Goal: Task Accomplishment & Management: Use online tool/utility

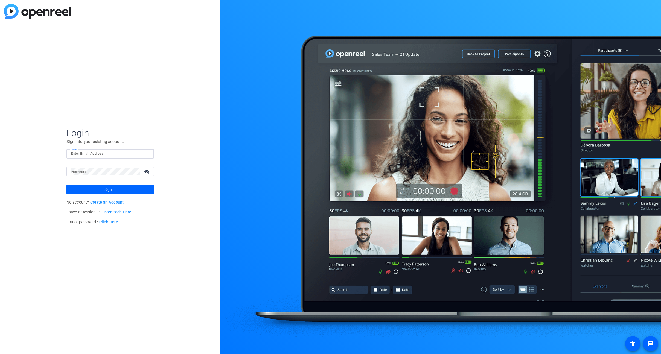
type input "[PERSON_NAME][EMAIL_ADDRESS][PERSON_NAME][DOMAIN_NAME]"
click at [100, 189] on span at bounding box center [110, 189] width 88 height 13
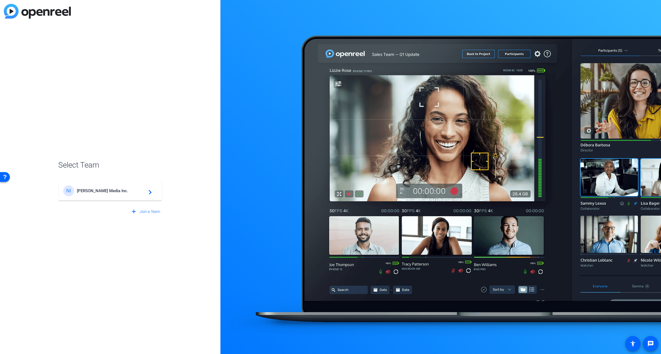
click at [101, 189] on span "[PERSON_NAME] Media Inc." at bounding box center [111, 191] width 68 height 5
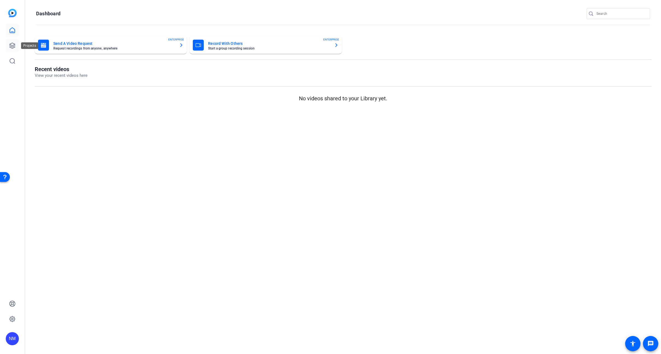
click at [14, 47] on icon at bounding box center [12, 45] width 5 height 5
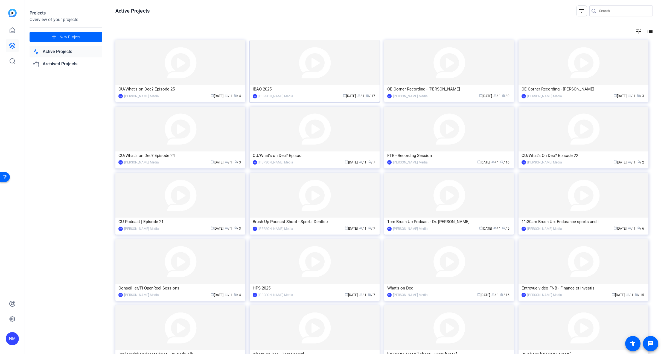
click at [286, 64] on img at bounding box center [315, 62] width 130 height 45
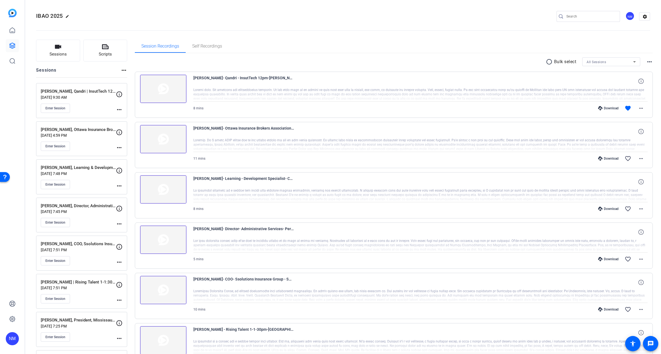
click at [151, 89] on img at bounding box center [163, 89] width 47 height 28
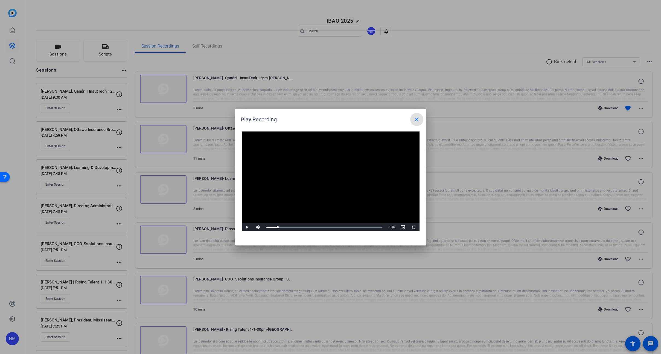
drag, startPoint x: 270, startPoint y: 228, endPoint x: 319, endPoint y: 221, distance: 49.4
click at [303, 228] on div "Loaded : 100.00% 2:26 0:50" at bounding box center [325, 227] width 122 height 8
click at [416, 123] on span at bounding box center [416, 119] width 13 height 13
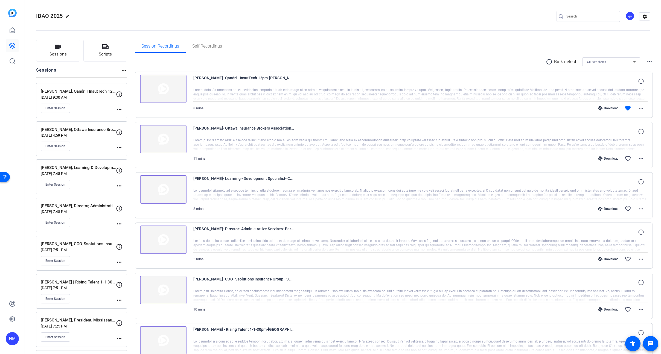
click at [169, 97] on img at bounding box center [163, 89] width 47 height 28
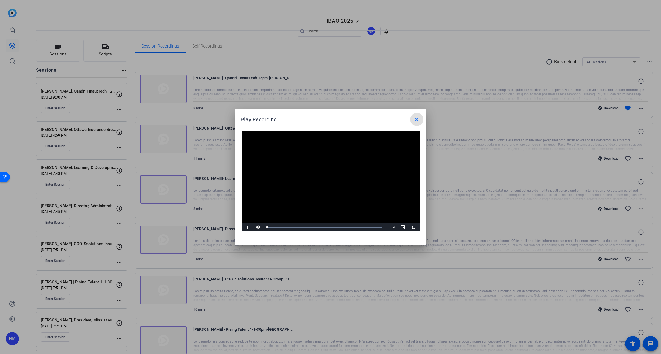
click at [414, 120] on mat-icon "close" at bounding box center [417, 119] width 7 height 7
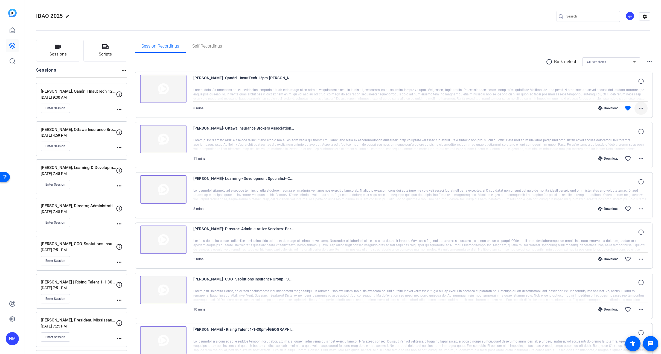
click at [642, 107] on mat-icon "more_horiz" at bounding box center [641, 108] width 7 height 7
click at [422, 110] on div at bounding box center [330, 177] width 661 height 354
click at [55, 108] on span "Enter Session" at bounding box center [55, 108] width 20 height 4
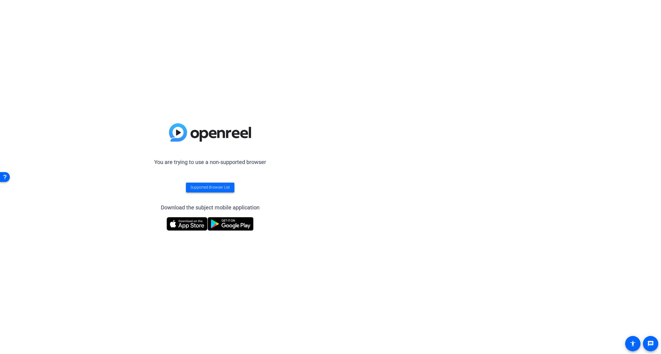
click at [197, 188] on span "Supported Browser List" at bounding box center [210, 188] width 40 height 6
